Goal: Task Accomplishment & Management: Use online tool/utility

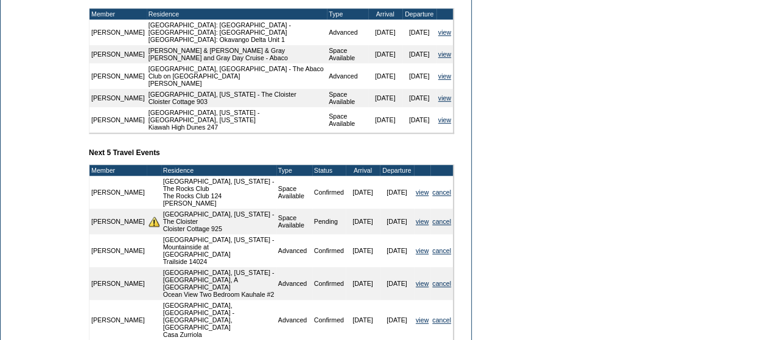
scroll to position [524, 0]
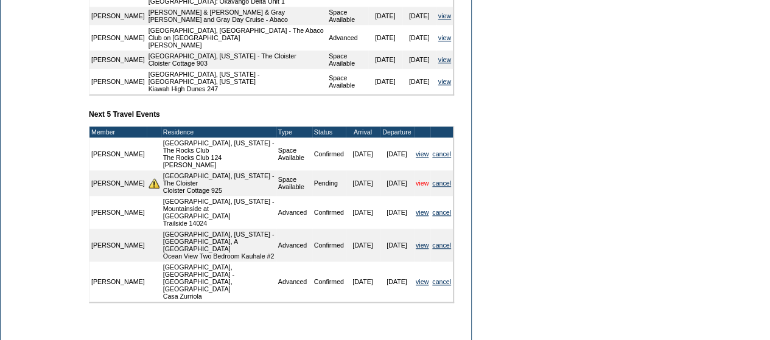
click at [417, 187] on link "view" at bounding box center [422, 183] width 13 height 7
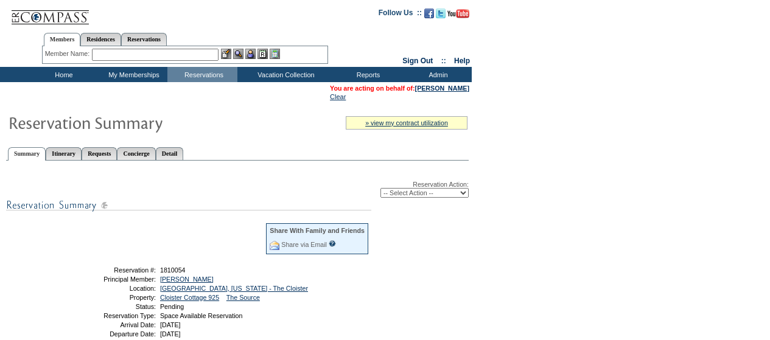
scroll to position [93, 0]
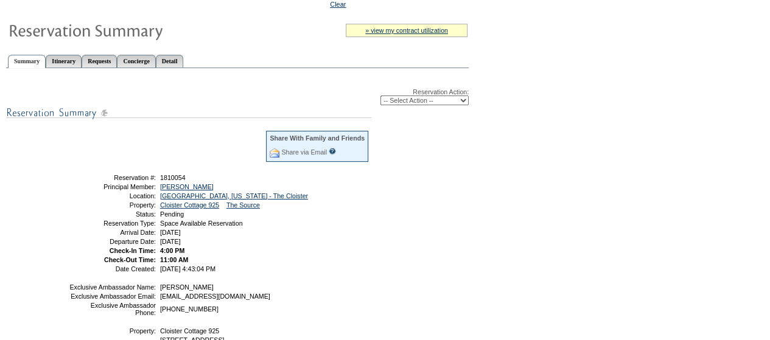
click at [410, 105] on select "-- Select Action -- Modify Reservation Dates Modify Reservation Cost Modify Occ…" at bounding box center [425, 101] width 88 height 10
select select "ConfirmRes"
click at [381, 97] on select "-- Select Action -- Modify Reservation Dates Modify Reservation Cost Modify Occ…" at bounding box center [425, 101] width 88 height 10
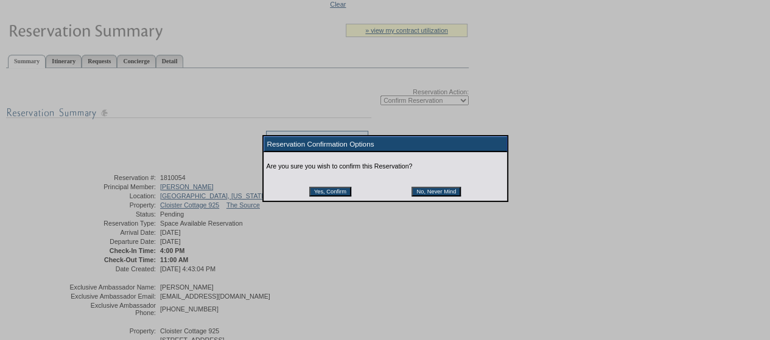
click at [322, 193] on input "Yes, Confirm" at bounding box center [330, 192] width 42 height 10
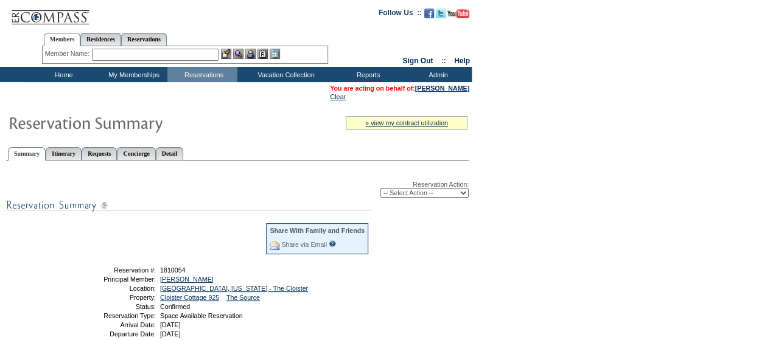
click at [53, 77] on td "Home" at bounding box center [62, 74] width 70 height 15
